Goal: Navigation & Orientation: Understand site structure

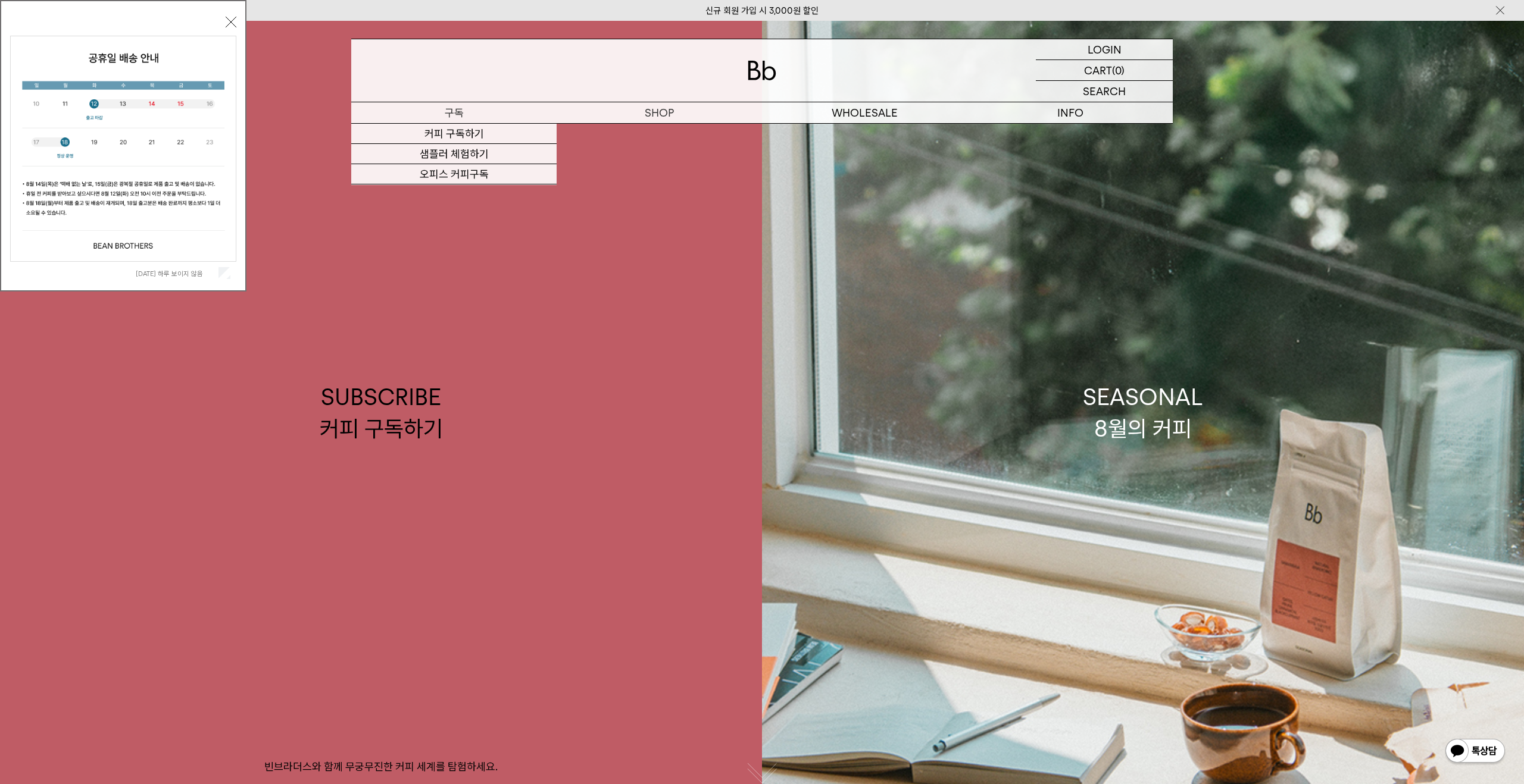
click at [465, 113] on p "구독" at bounding box center [454, 112] width 206 height 21
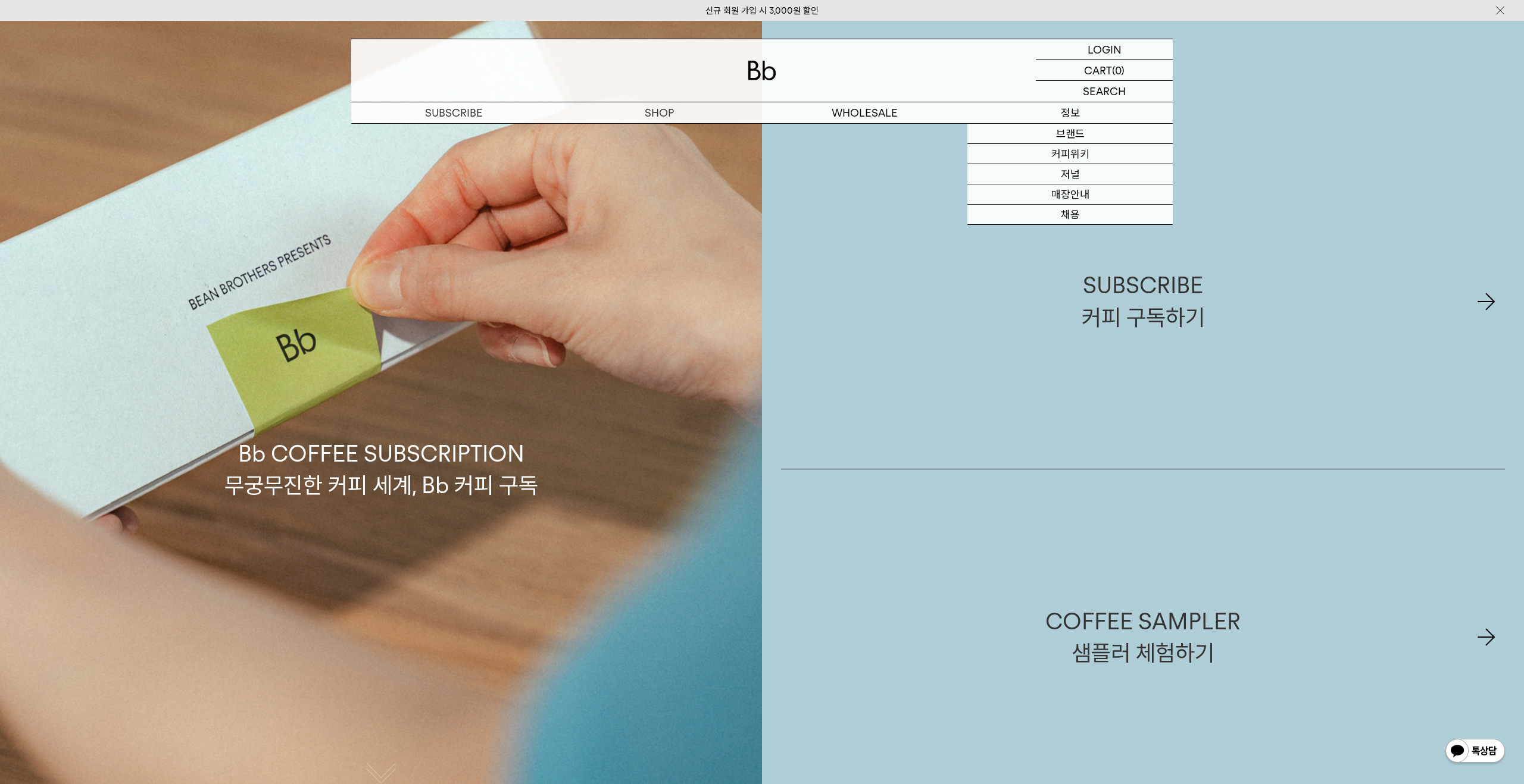
click at [1085, 106] on p "정보" at bounding box center [1070, 112] width 206 height 21
click at [1071, 132] on link "브랜드" at bounding box center [1070, 134] width 206 height 20
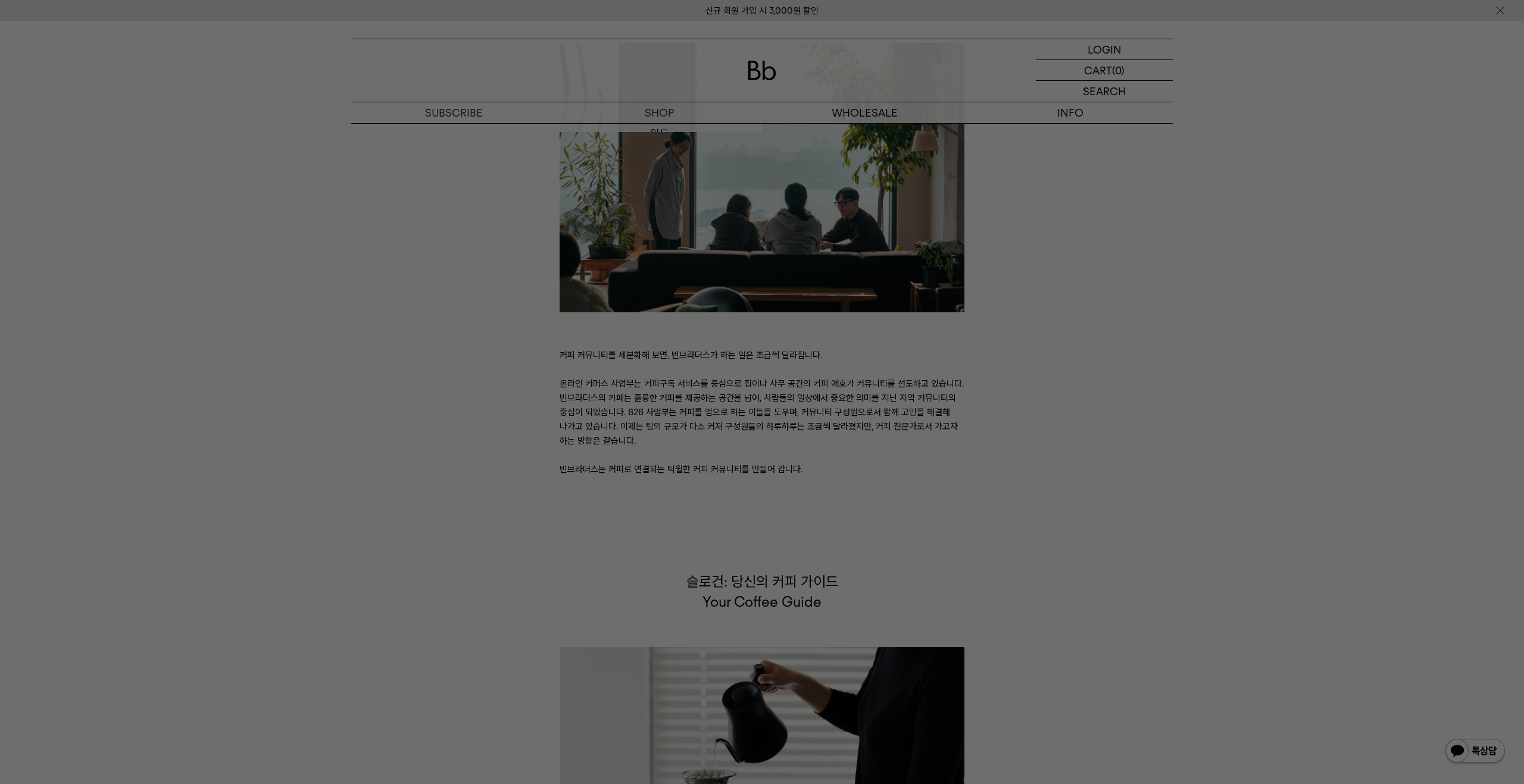
scroll to position [3012, 0]
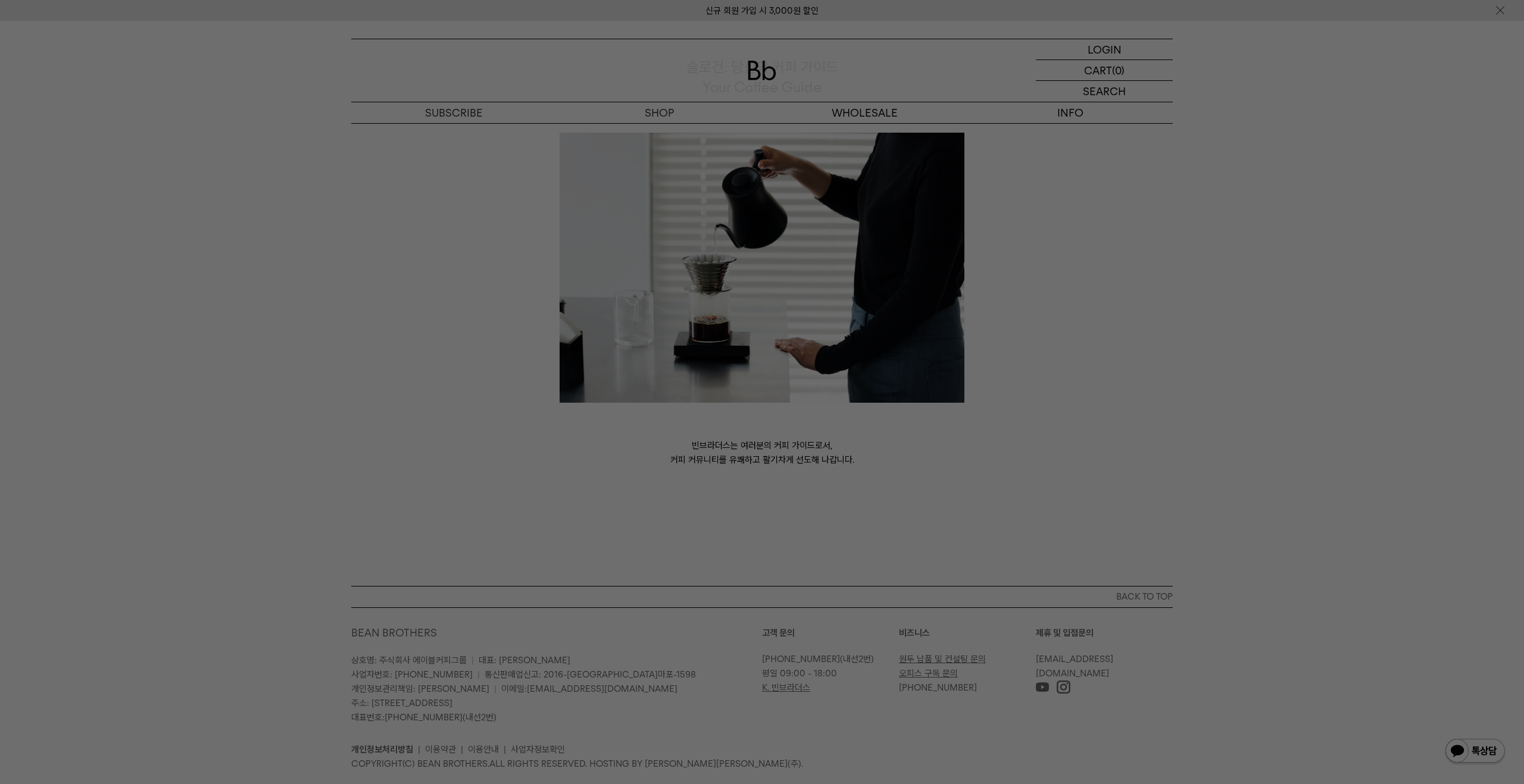
click at [406, 187] on div at bounding box center [762, 392] width 1524 height 784
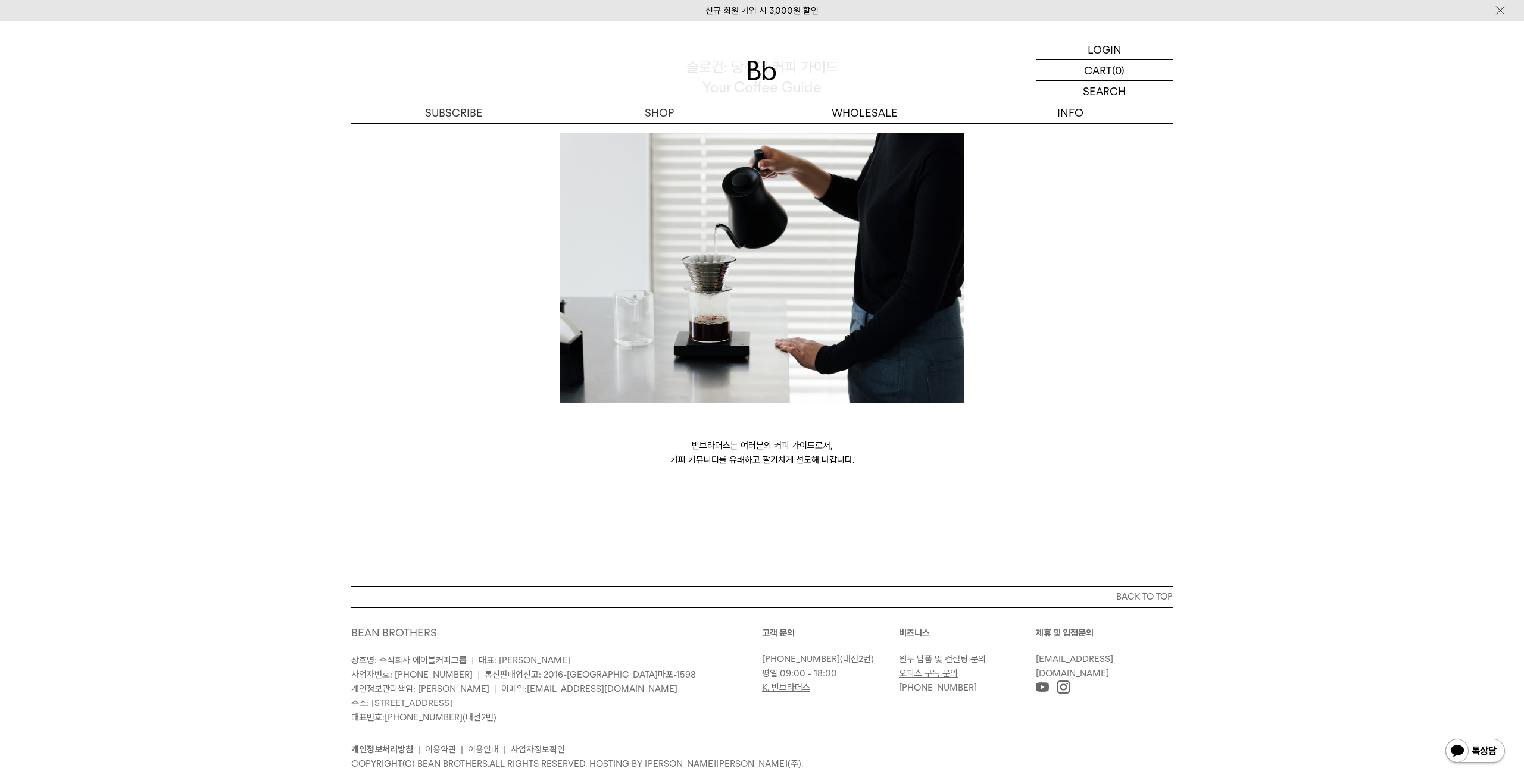
scroll to position [2908, 0]
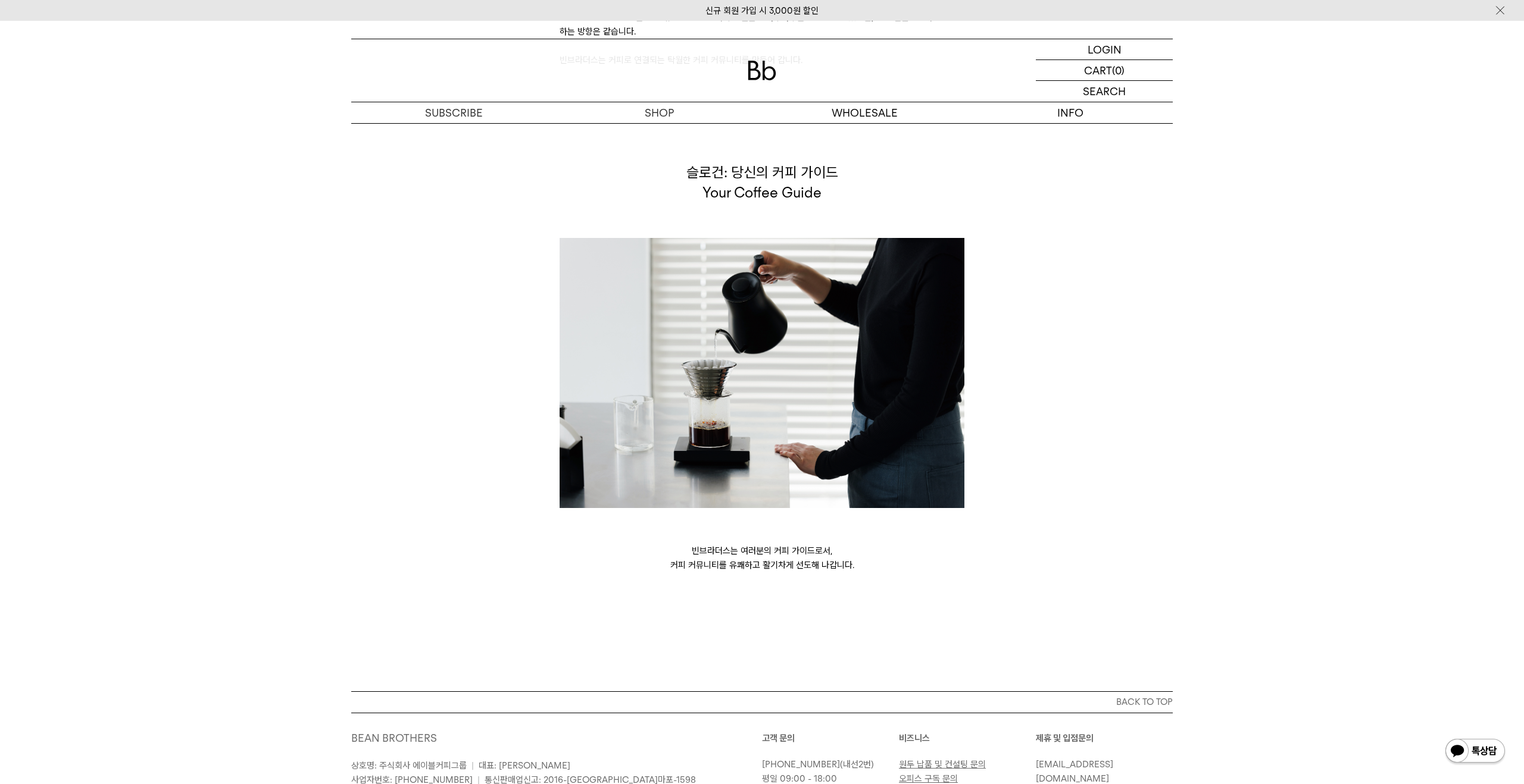
click at [757, 76] on img at bounding box center [762, 70] width 29 height 19
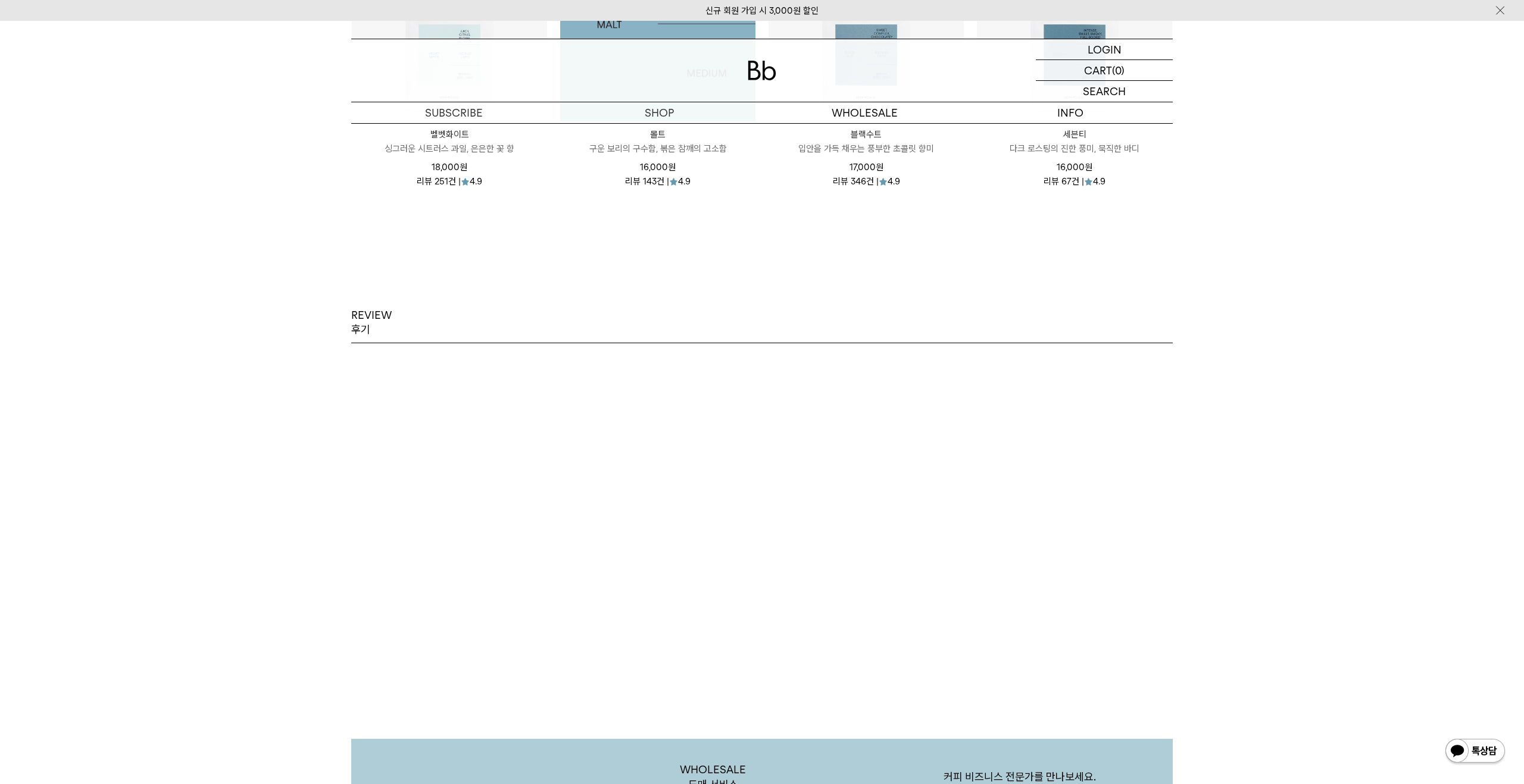
scroll to position [2306, 0]
